Goal: Check status: Check status

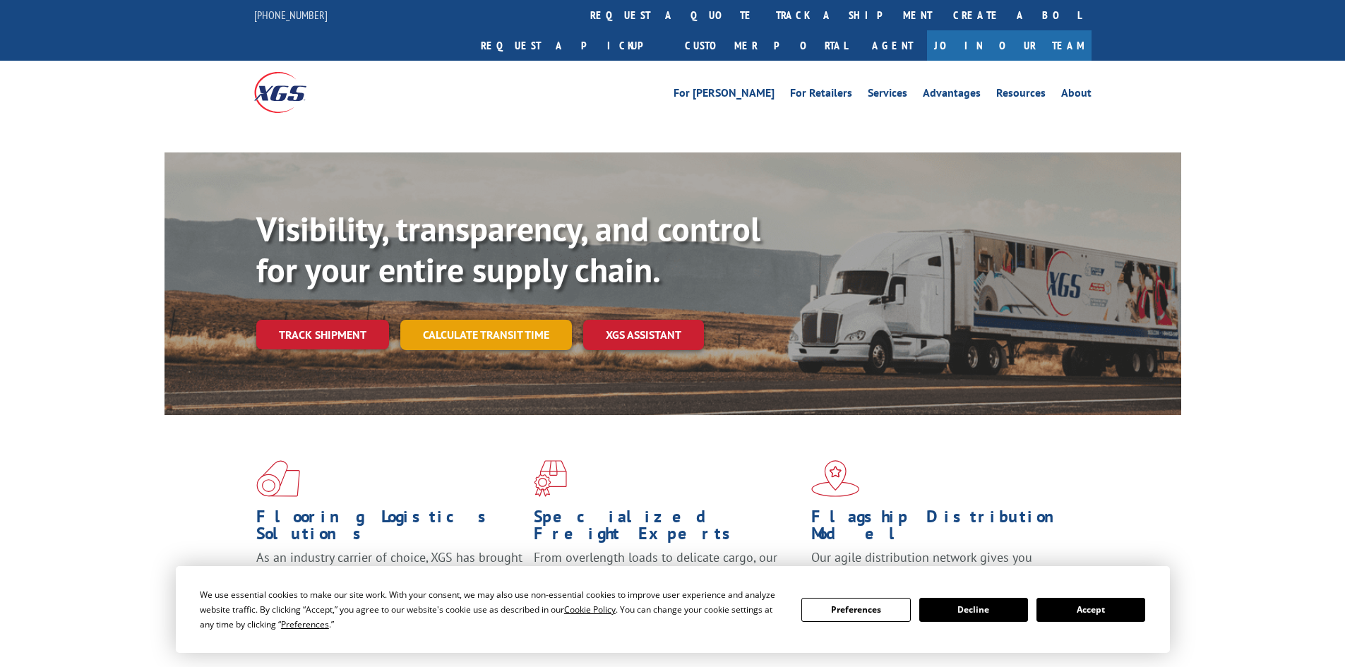
click at [468, 320] on link "Calculate transit time" at bounding box center [486, 335] width 172 height 30
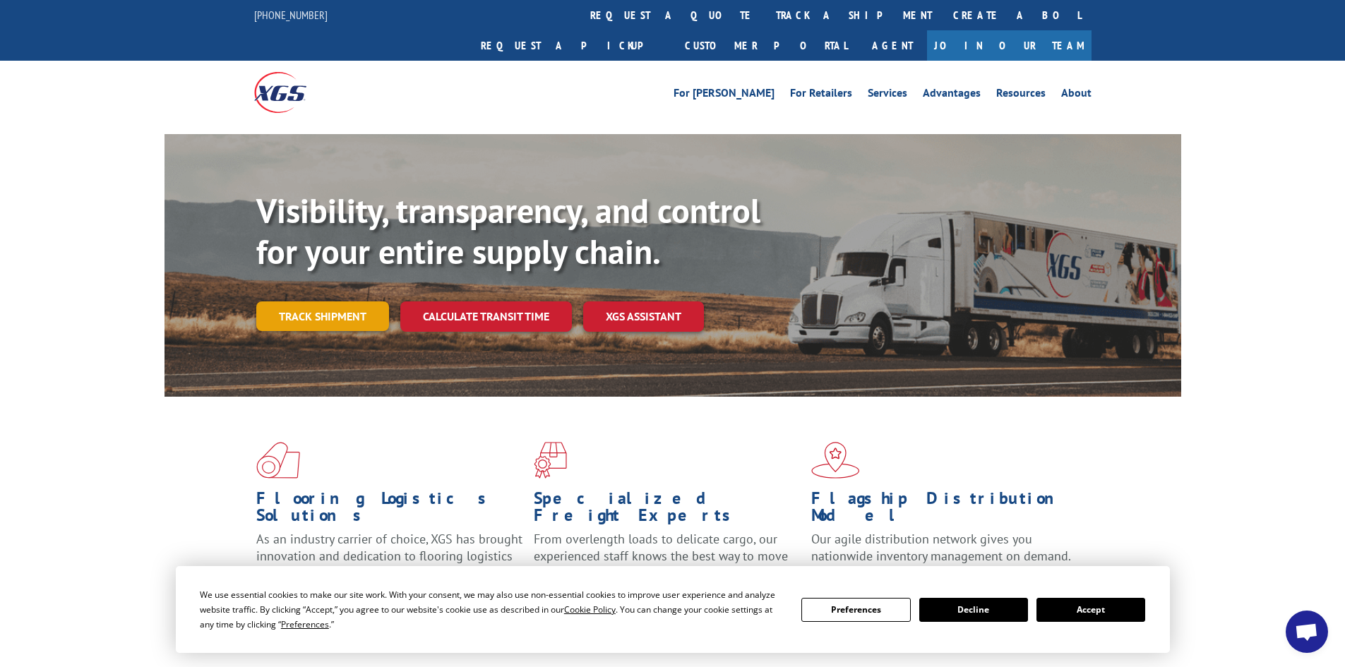
click at [334, 302] on link "Track shipment" at bounding box center [322, 317] width 133 height 30
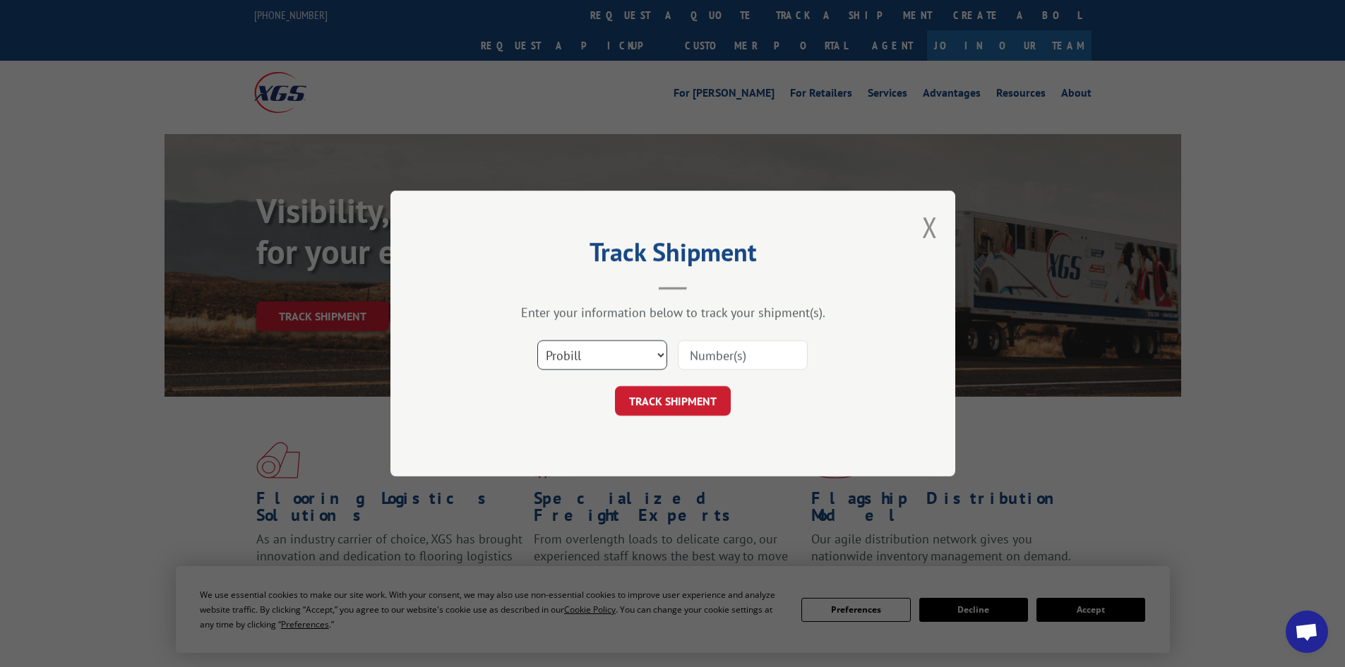
click at [612, 359] on select "Select category... Probill BOL PO" at bounding box center [602, 355] width 130 height 30
select select "bol"
click at [537, 340] on select "Select category... Probill BOL PO" at bounding box center [602, 355] width 130 height 30
click at [715, 358] on input at bounding box center [743, 355] width 130 height 30
paste input "7046157"
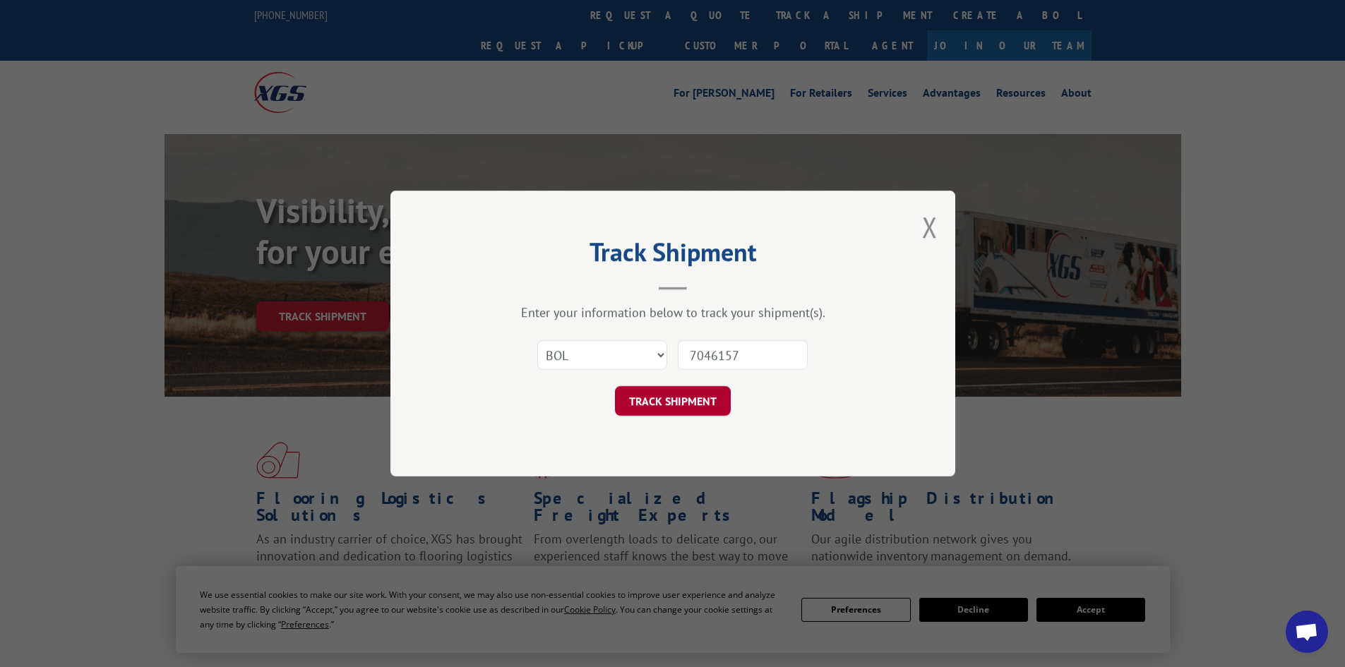
type input "7046157"
click at [615, 386] on button "TRACK SHIPMENT" at bounding box center [673, 401] width 116 height 30
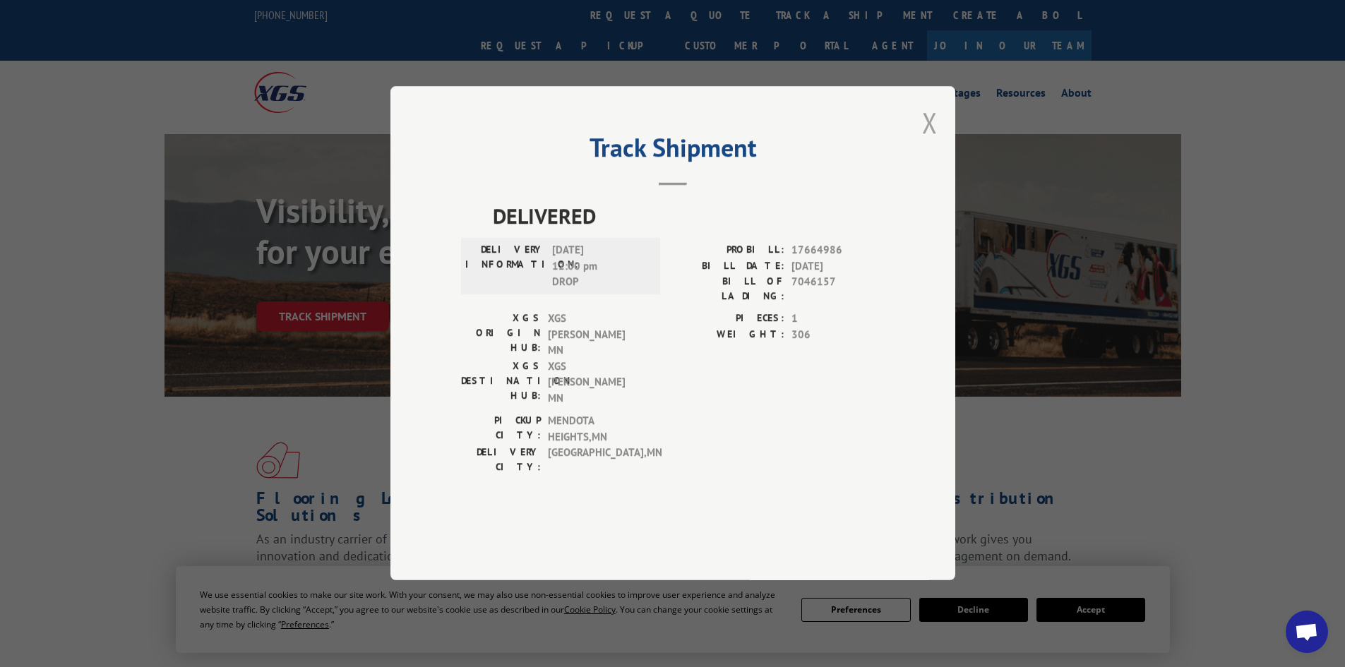
click at [927, 141] on button "Close modal" at bounding box center [930, 122] width 16 height 37
